Goal: Information Seeking & Learning: Learn about a topic

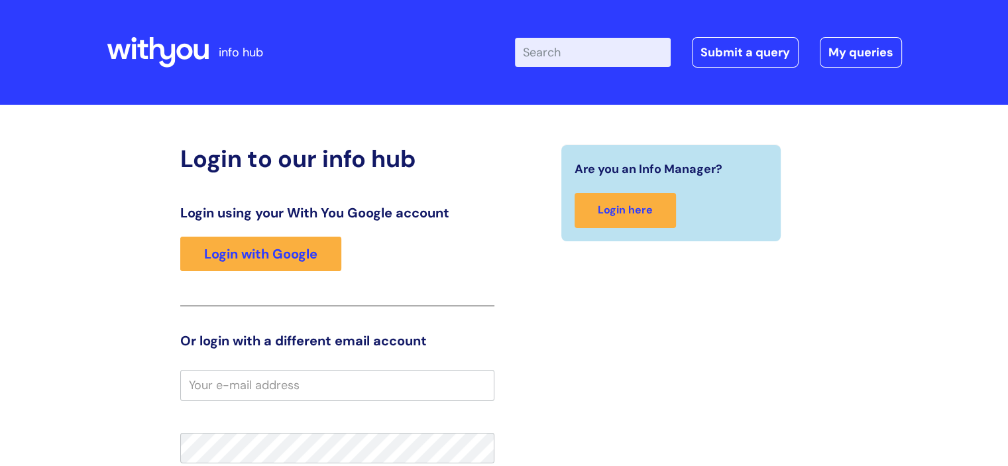
type input "melissa.porter"
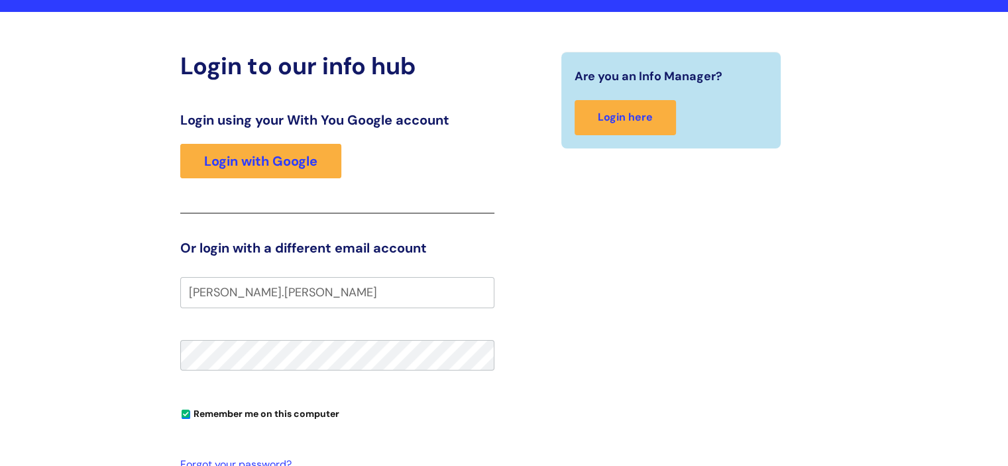
scroll to position [398, 0]
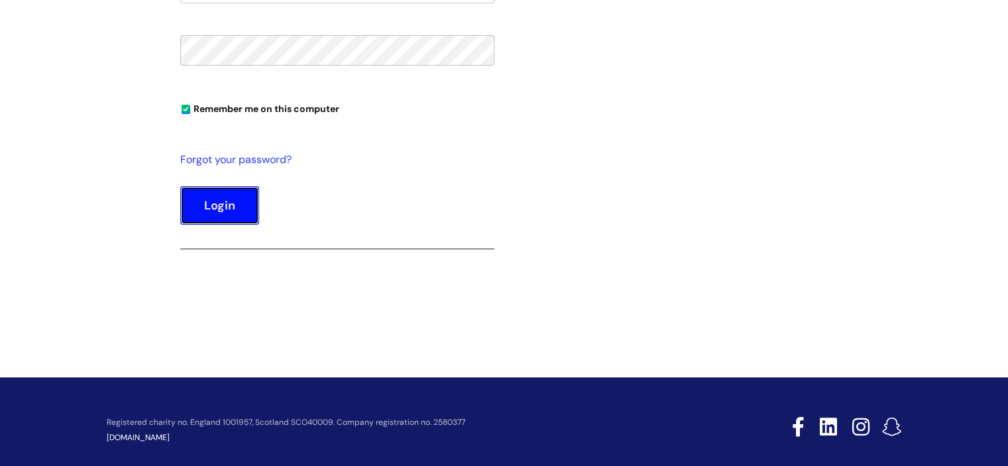
click at [191, 214] on button "Login" at bounding box center [219, 205] width 79 height 38
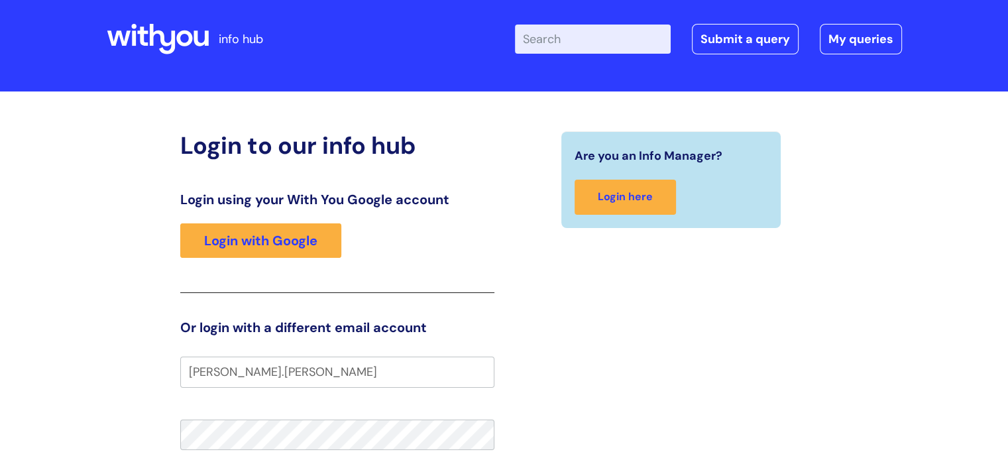
scroll to position [0, 0]
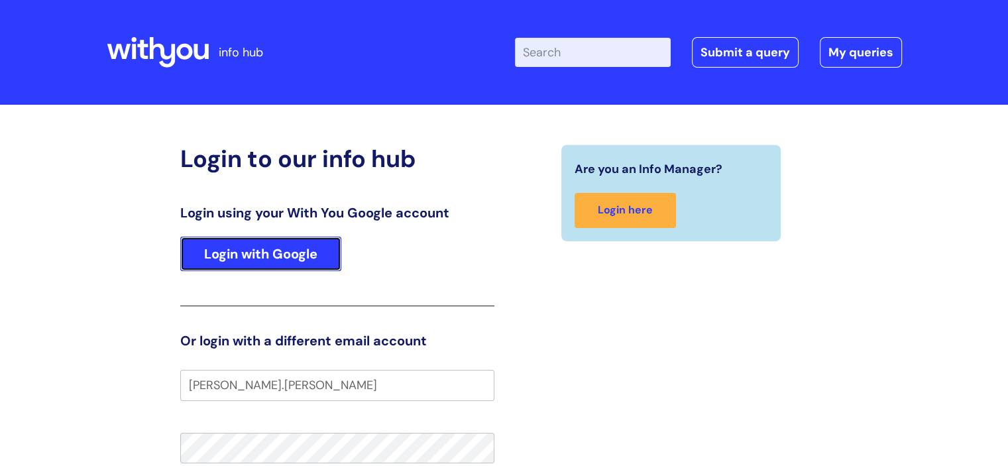
click at [258, 250] on link "Login with Google" at bounding box center [260, 254] width 161 height 34
click at [257, 254] on link "Login with Google" at bounding box center [260, 254] width 161 height 34
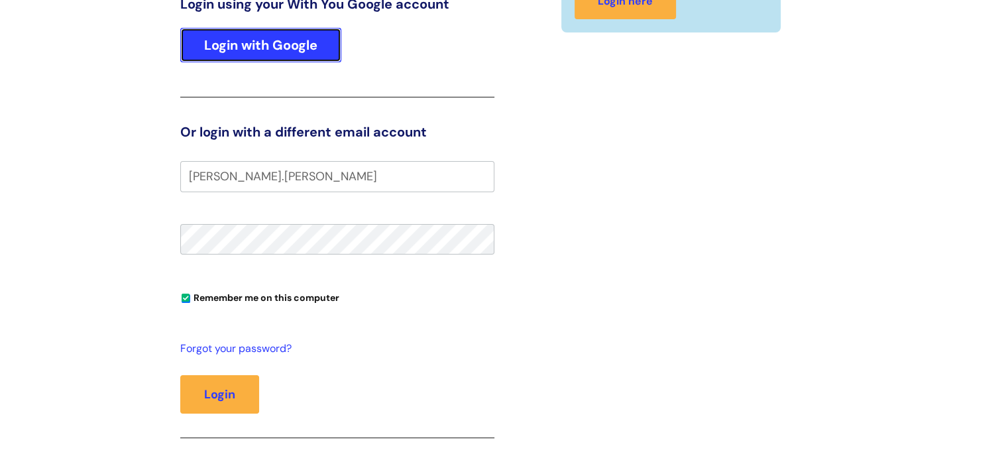
scroll to position [398, 0]
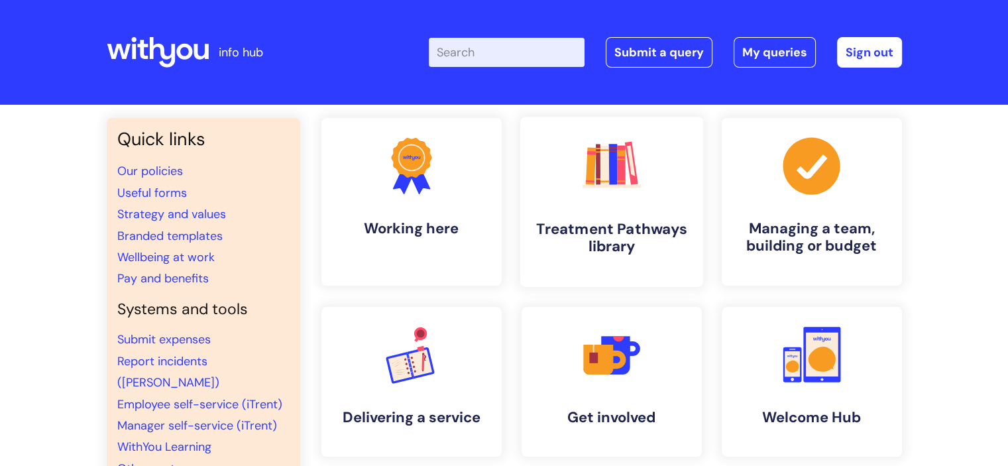
click at [586, 213] on link ".cls-1{fill:#f89b22;}.cls-1,.cls-2,.cls-3,.cls-4,.cls-5,.cls-6,.cls-7{stroke-wi…" at bounding box center [610, 202] width 183 height 170
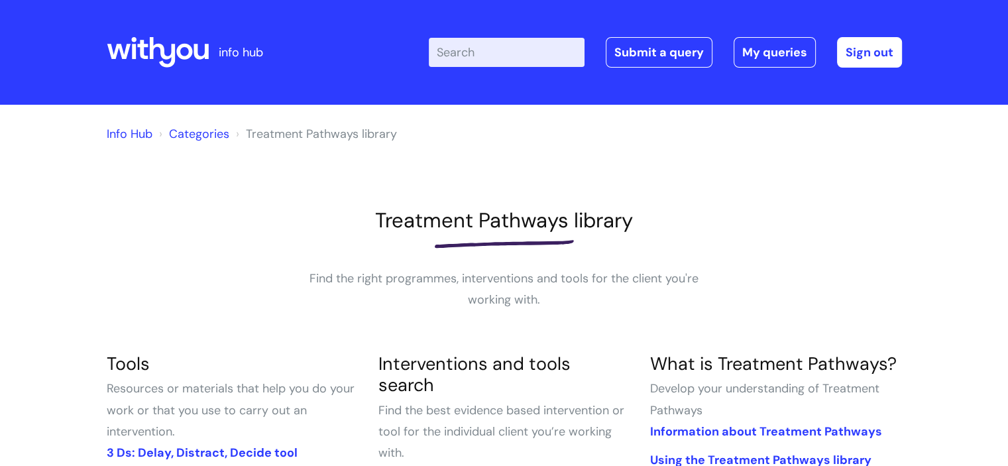
click at [472, 54] on input "Enter your search term here..." at bounding box center [507, 52] width 156 height 29
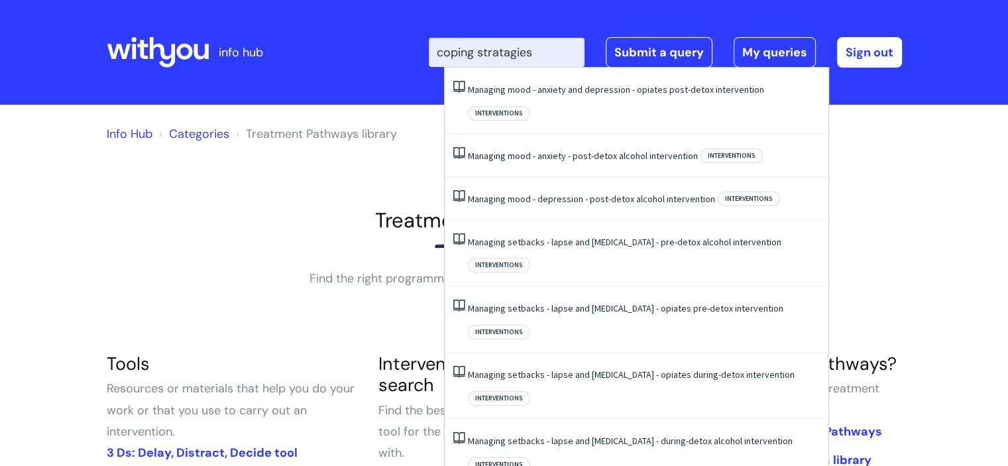
type input "coping stratagies"
click button "Search" at bounding box center [0, 0] width 0 height 0
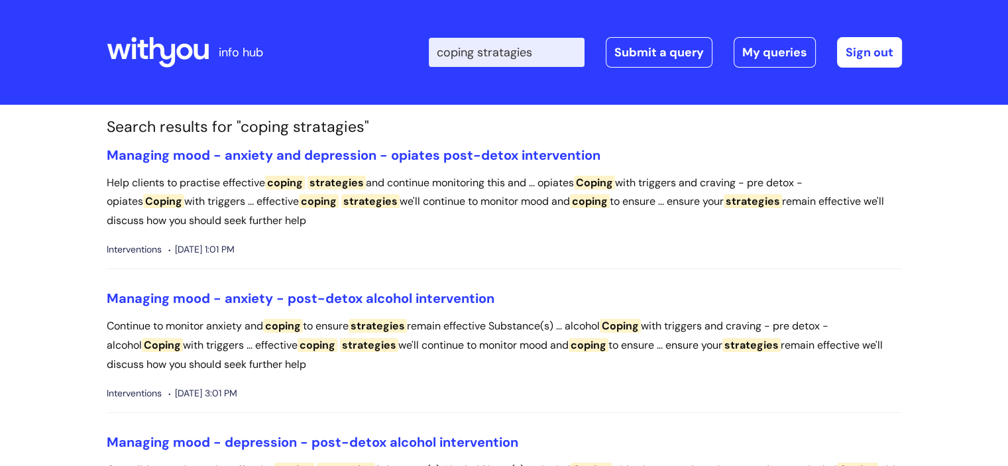
click at [559, 53] on input "coping stratagies" at bounding box center [507, 52] width 156 height 29
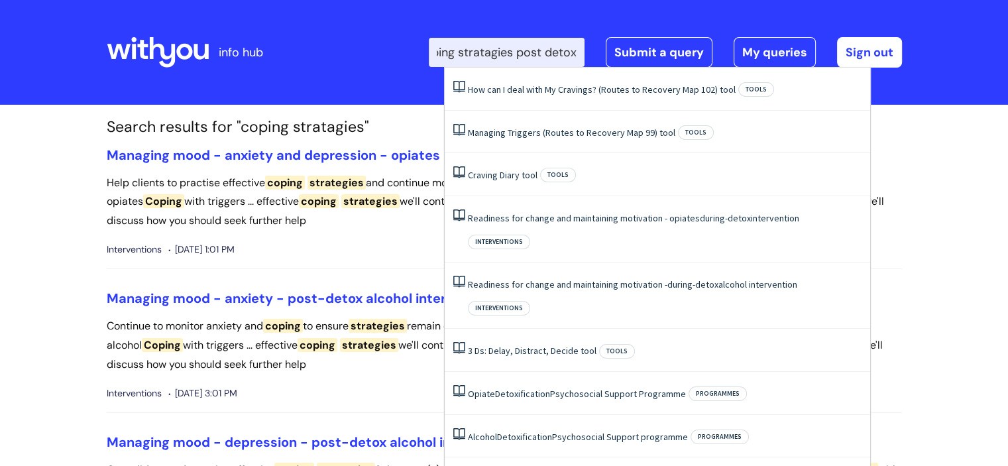
scroll to position [0, 32]
type input "coping stratagies post detox"
click button "Search" at bounding box center [0, 0] width 0 height 0
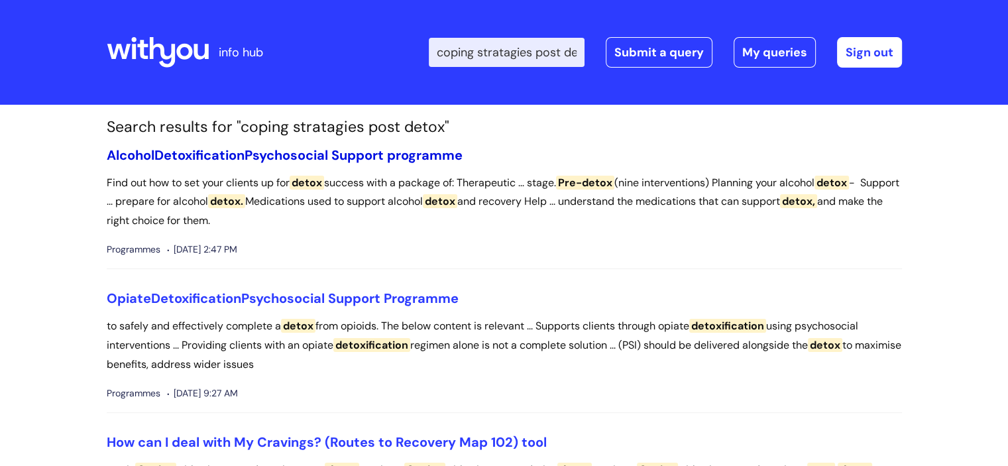
click at [289, 152] on link "Alcohol Detoxification Psychosocial Support programme" at bounding box center [285, 154] width 356 height 17
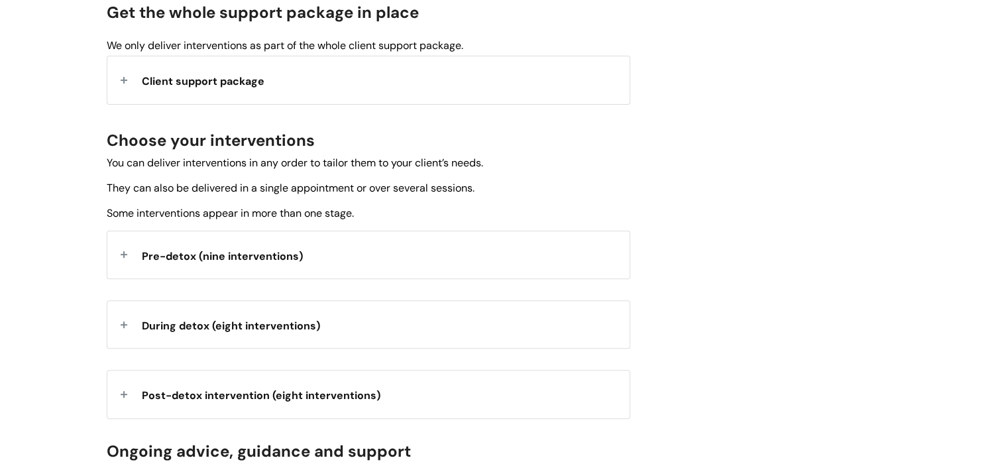
scroll to position [398, 0]
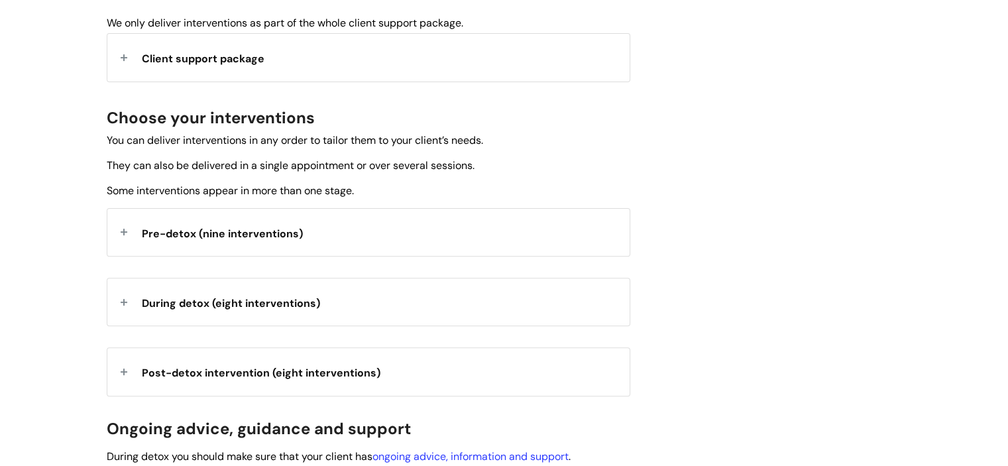
click at [278, 366] on span "Post-detox intervention (eight interventions)" at bounding box center [261, 373] width 239 height 14
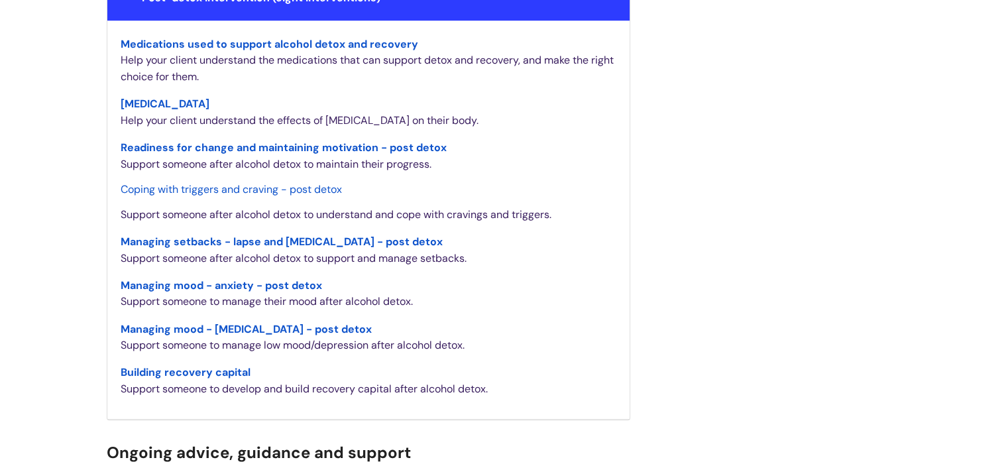
scroll to position [795, 0]
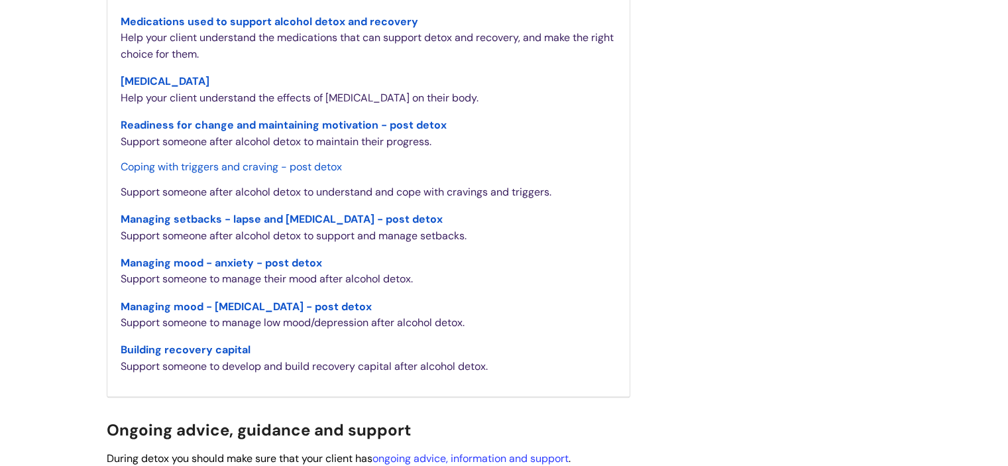
click at [218, 122] on span "Readiness for change and maintaining motivation - post detox" at bounding box center [284, 125] width 326 height 14
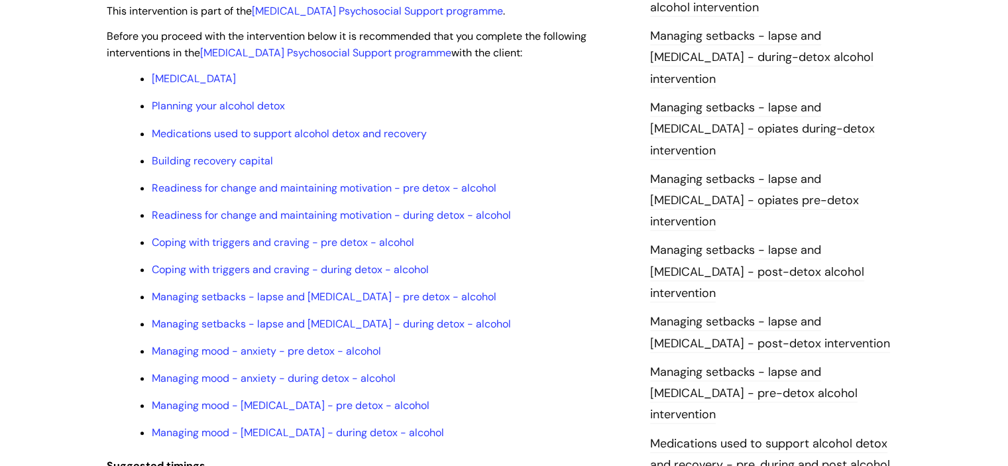
scroll to position [1193, 0]
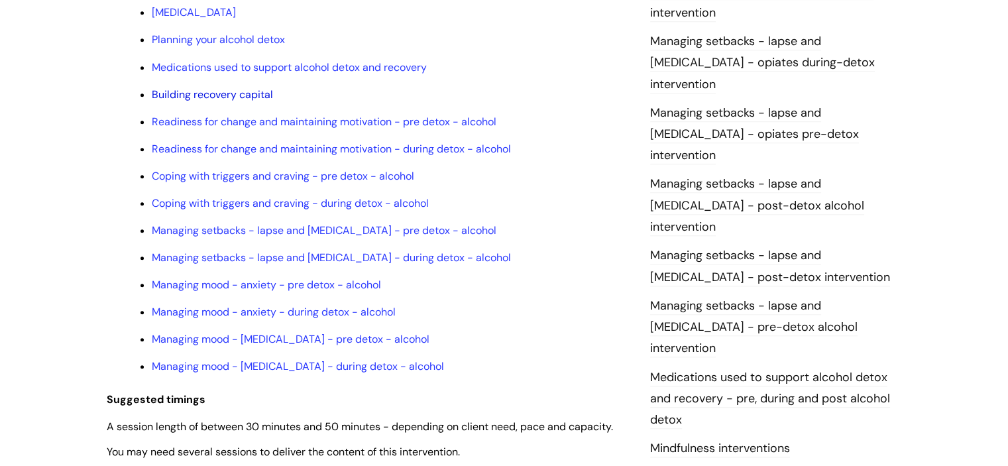
click at [193, 100] on link "Building recovery capital" at bounding box center [212, 94] width 121 height 14
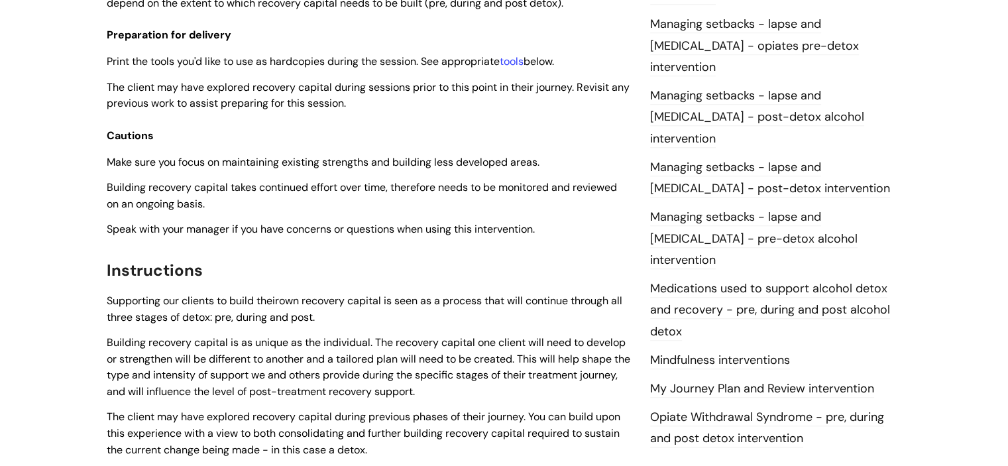
scroll to position [959, 0]
